Goal: Information Seeking & Learning: Learn about a topic

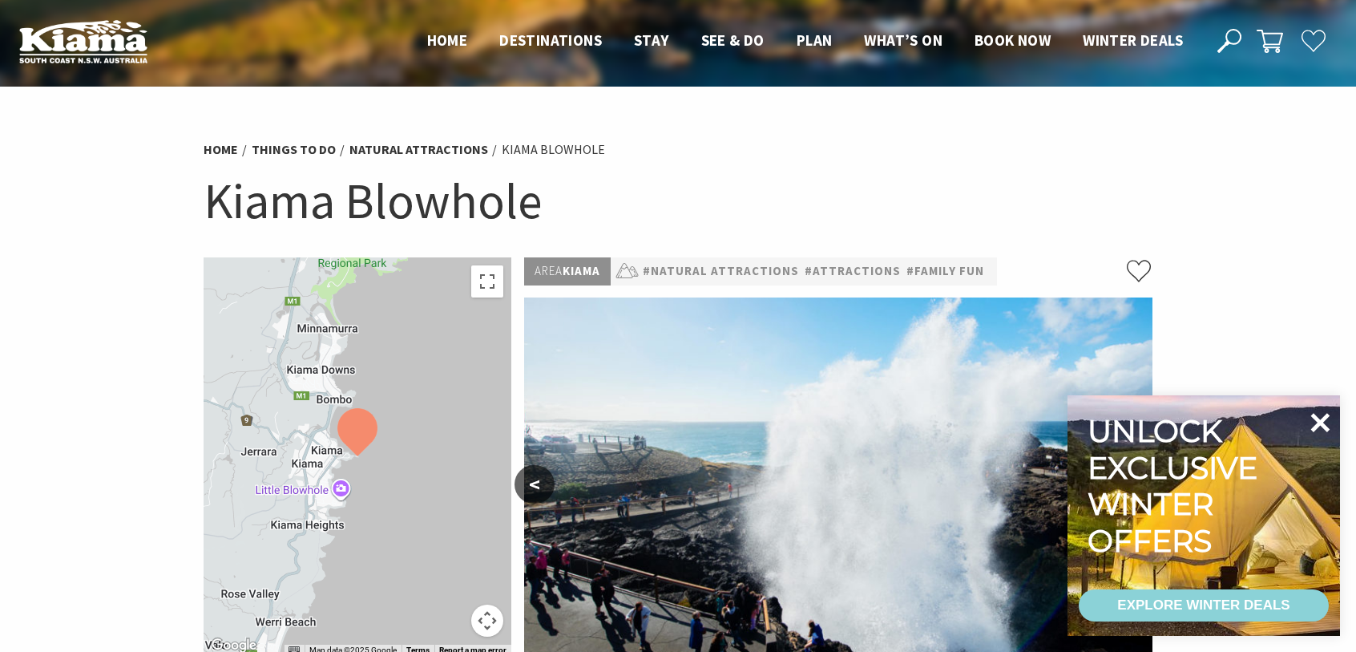
click at [1323, 420] on icon at bounding box center [1320, 422] width 19 height 19
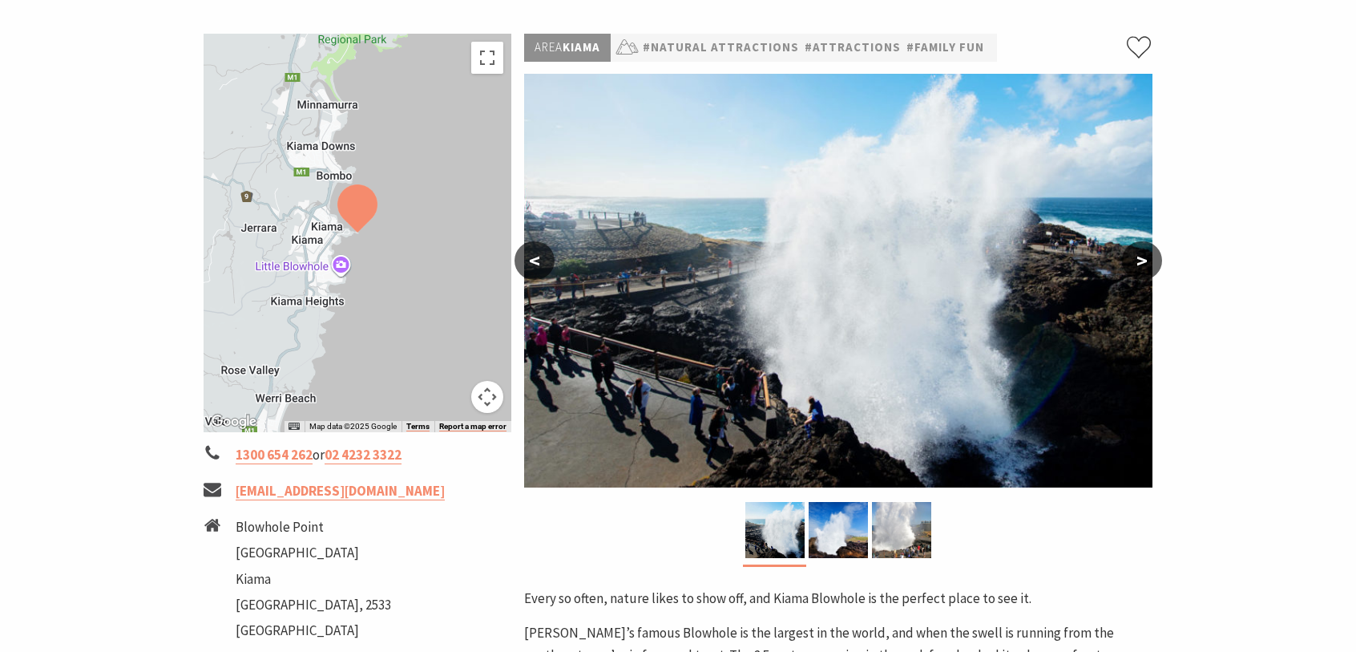
scroll to position [240, 0]
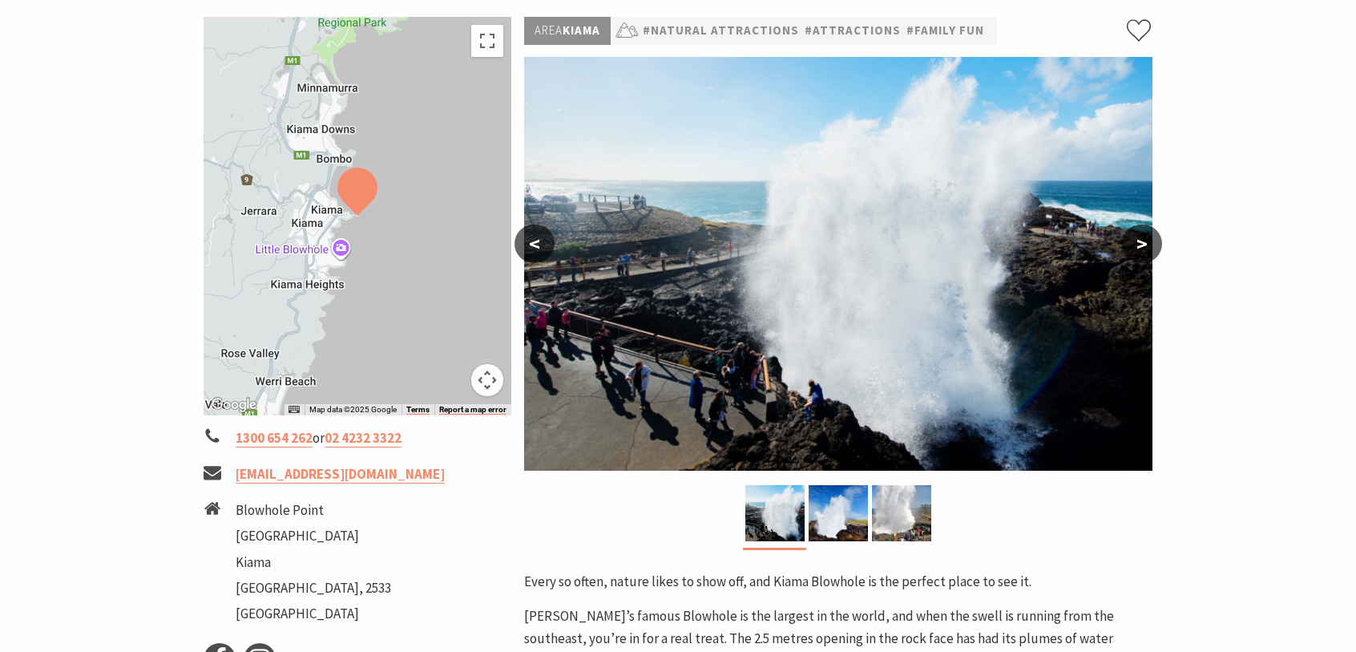
click at [1139, 242] on button ">" at bounding box center [1142, 243] width 40 height 38
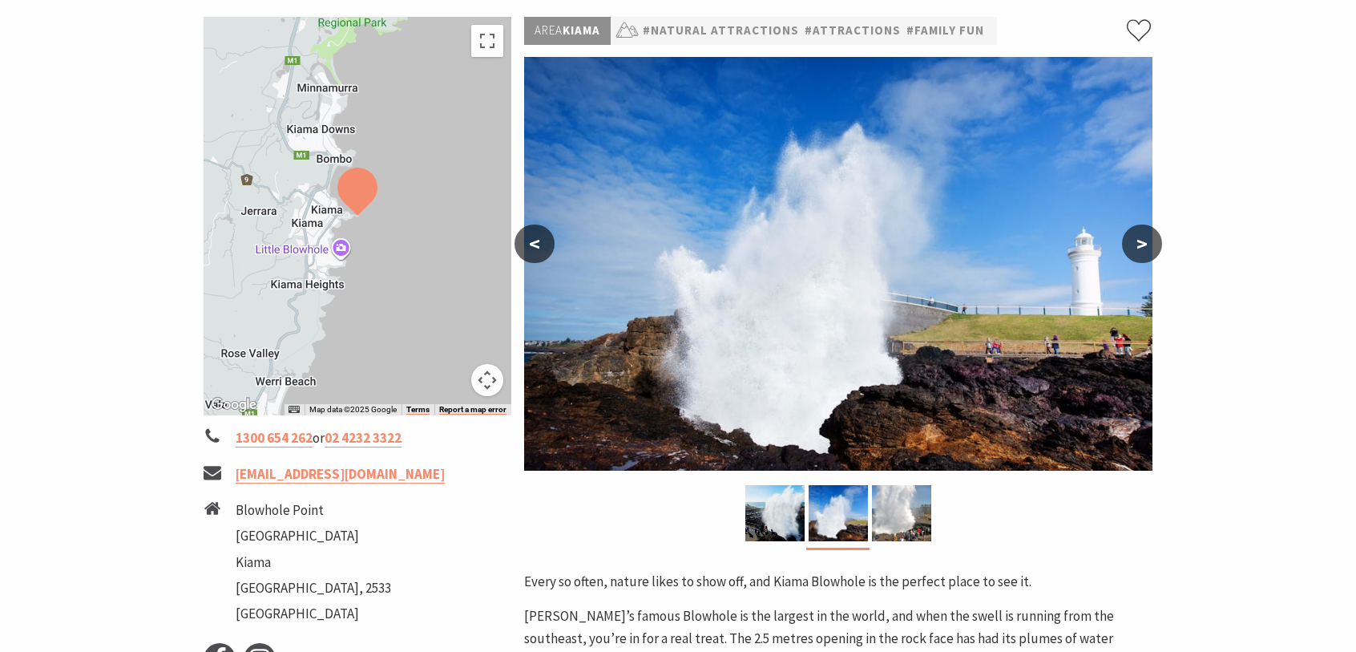
click at [1142, 243] on button ">" at bounding box center [1142, 243] width 40 height 38
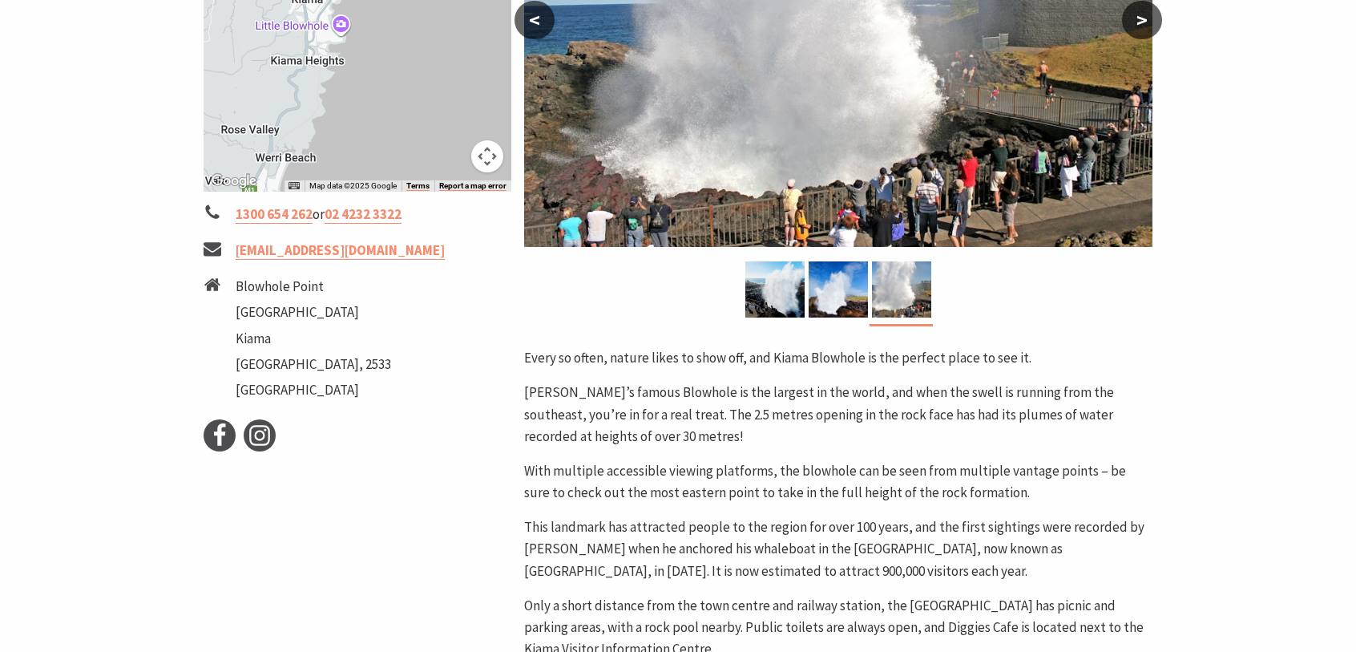
scroll to position [481, 0]
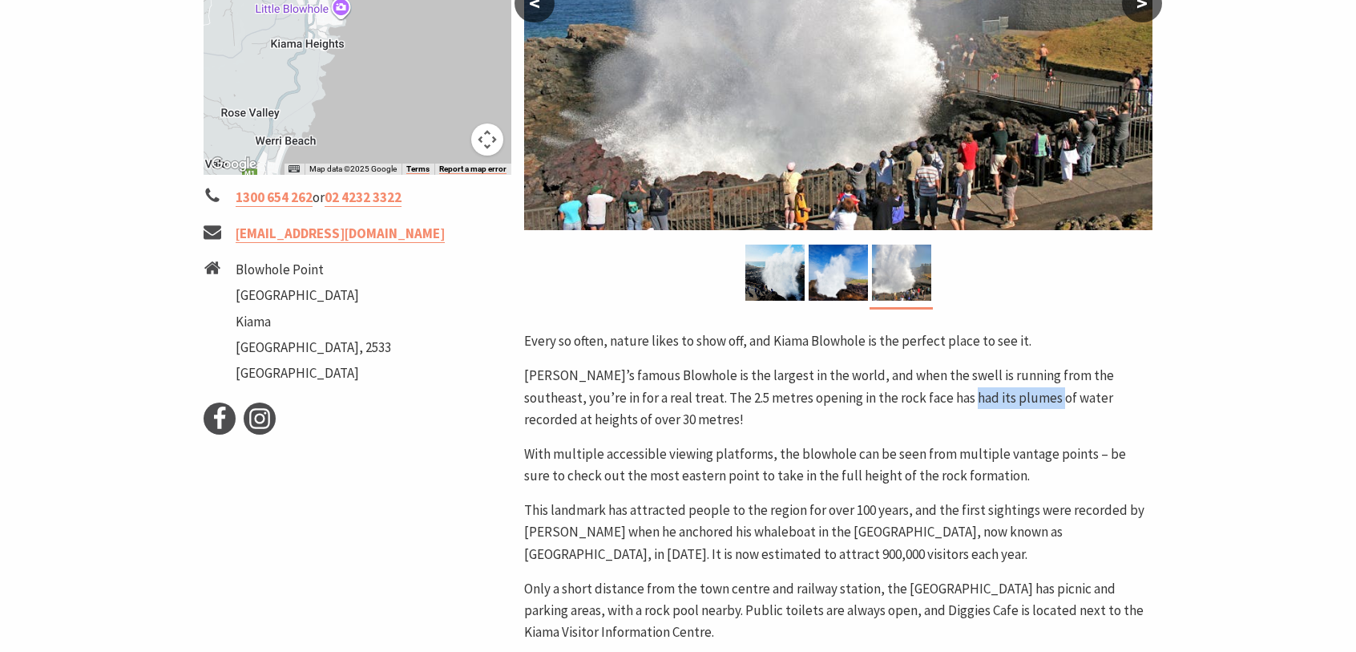
drag, startPoint x: 914, startPoint y: 397, endPoint x: 1001, endPoint y: 392, distance: 87.5
click at [1001, 392] on p "[PERSON_NAME]’s famous Blowhole is the largest in the world, and when the swell…" at bounding box center [838, 398] width 628 height 66
copy p "plumes of water"
click at [826, 429] on p "[PERSON_NAME]’s famous Blowhole is the largest in the world, and when the swell…" at bounding box center [838, 398] width 628 height 66
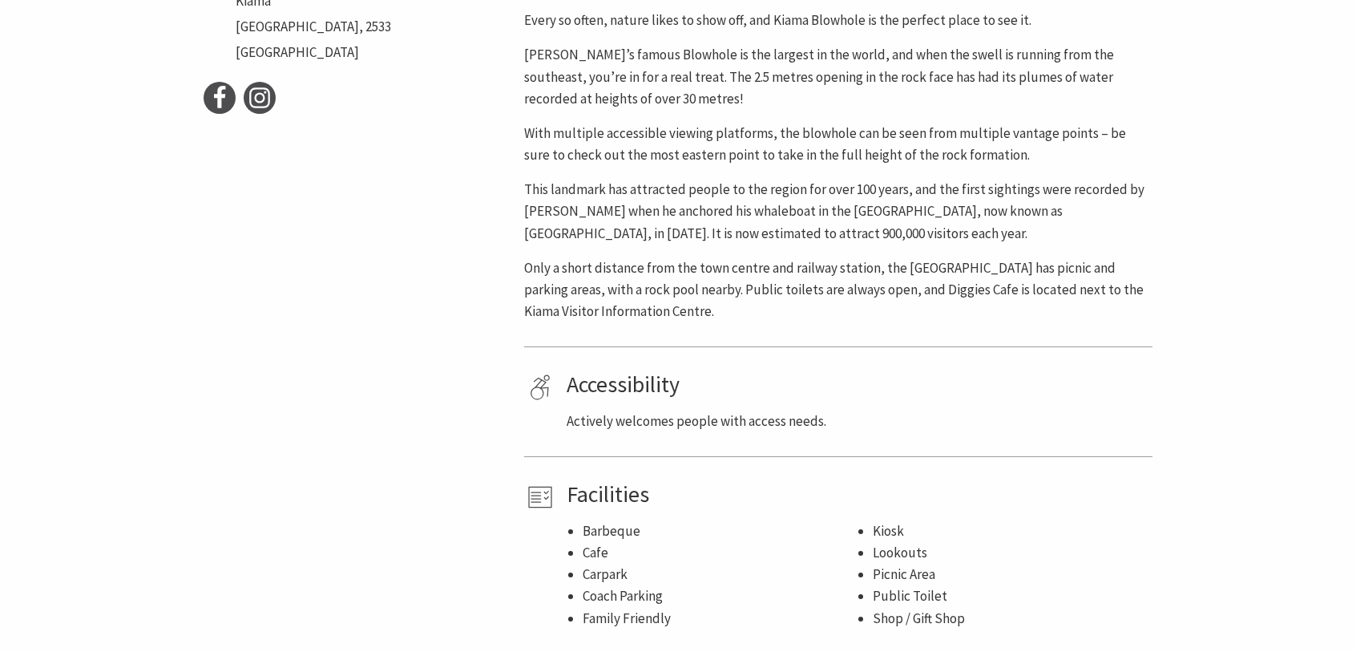
scroll to position [962, 0]
